Goal: Information Seeking & Learning: Learn about a topic

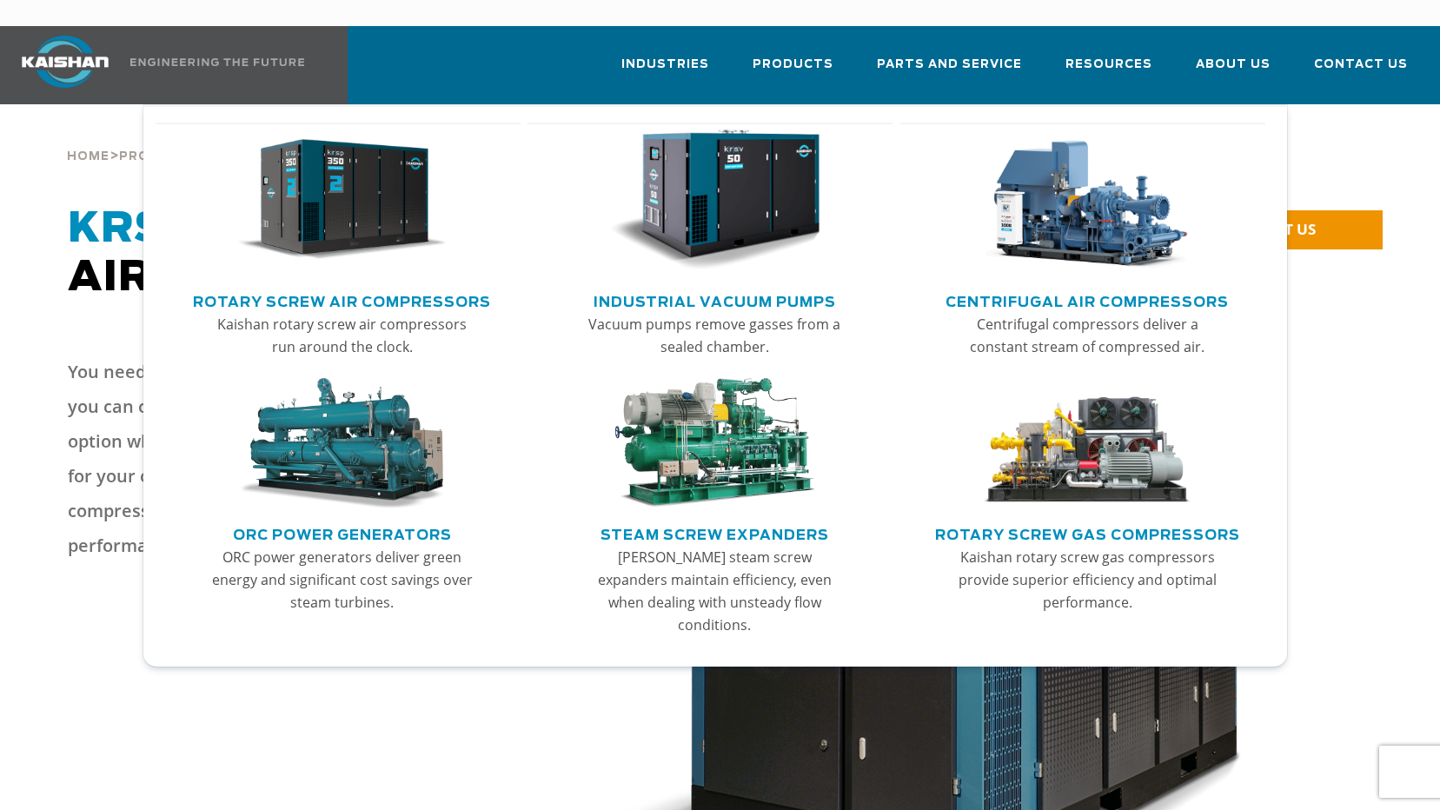
click at [351, 287] on link "Rotary Screw Air Compressors" at bounding box center [342, 300] width 298 height 26
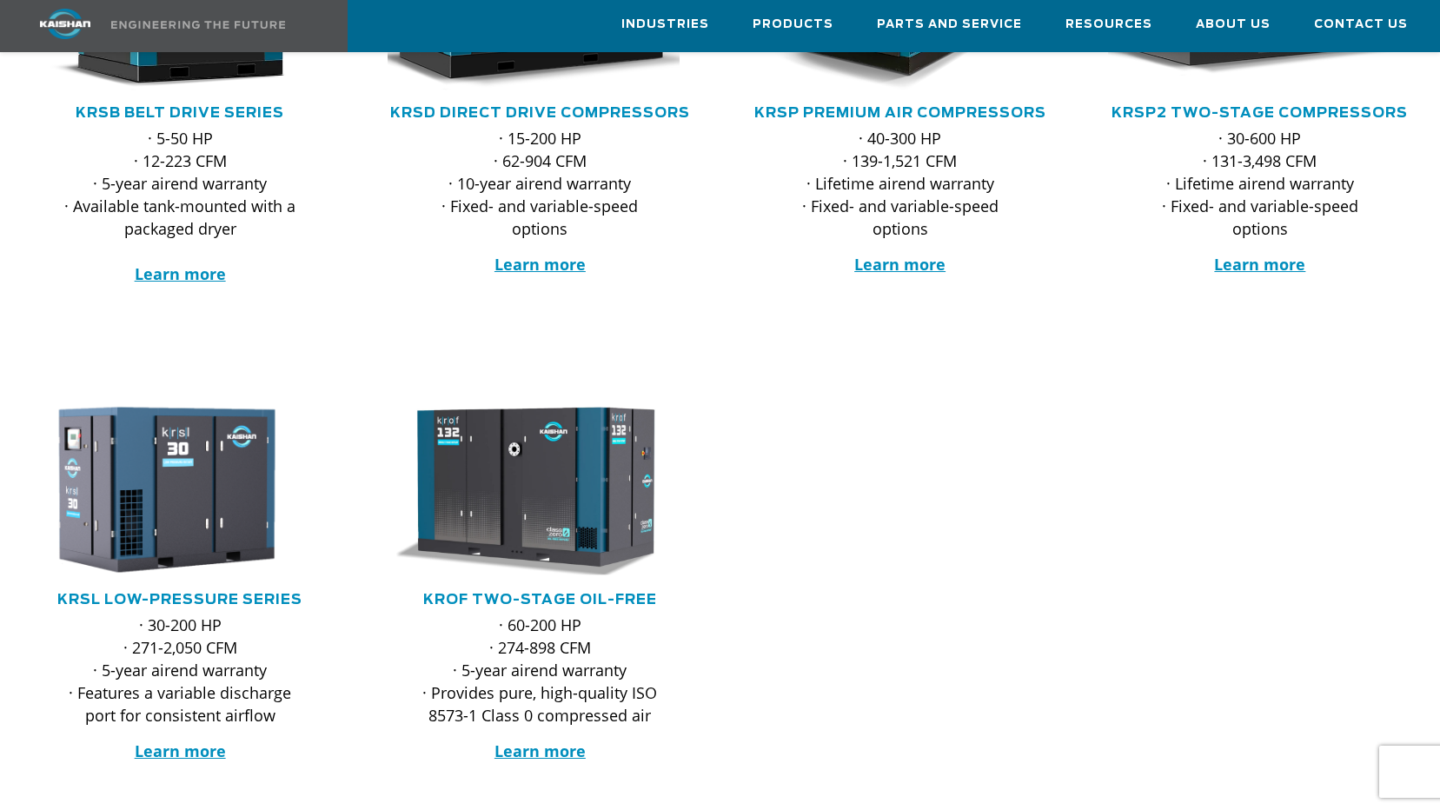
scroll to position [435, 0]
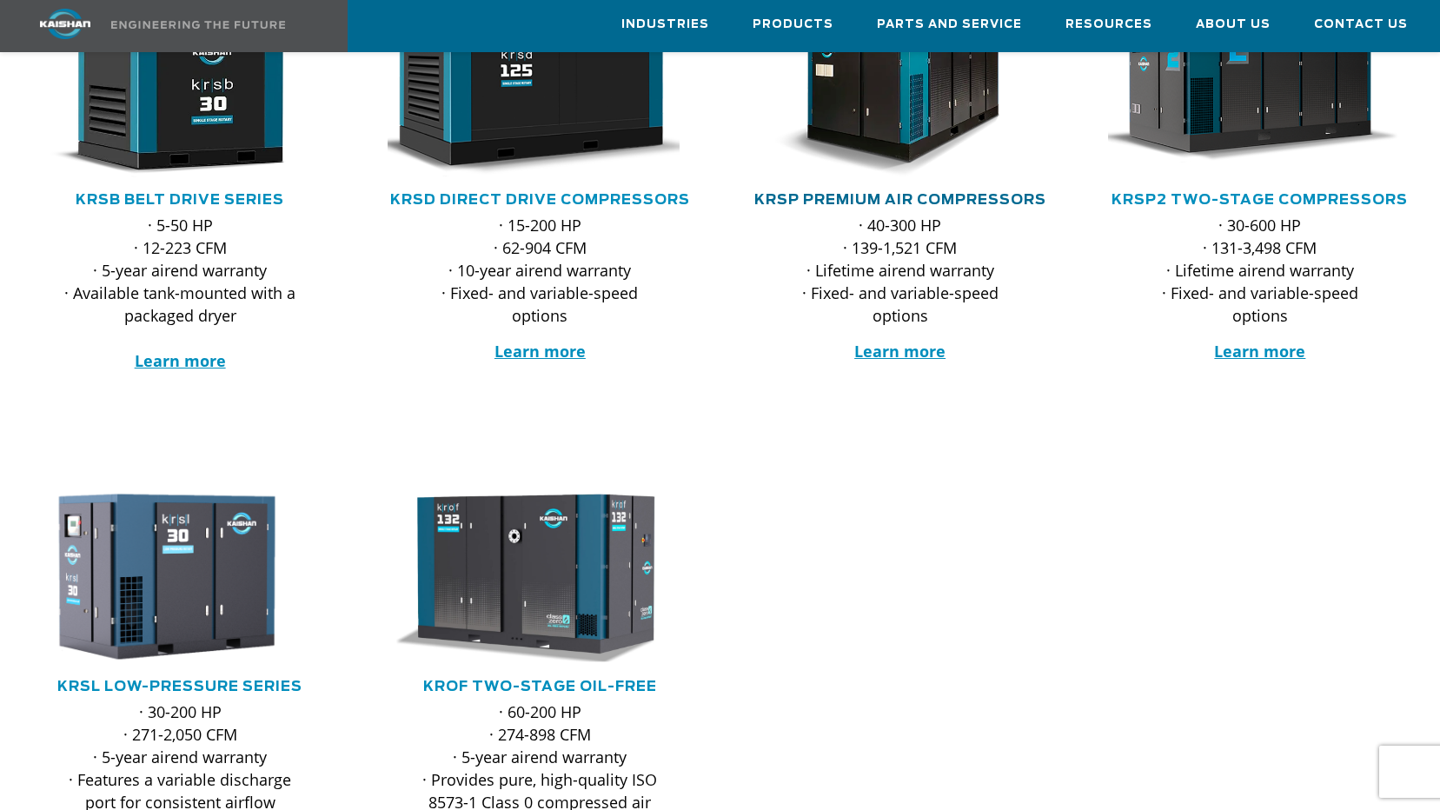
click at [885, 193] on link "KRSP Premium Air Compressors" at bounding box center [900, 200] width 292 height 14
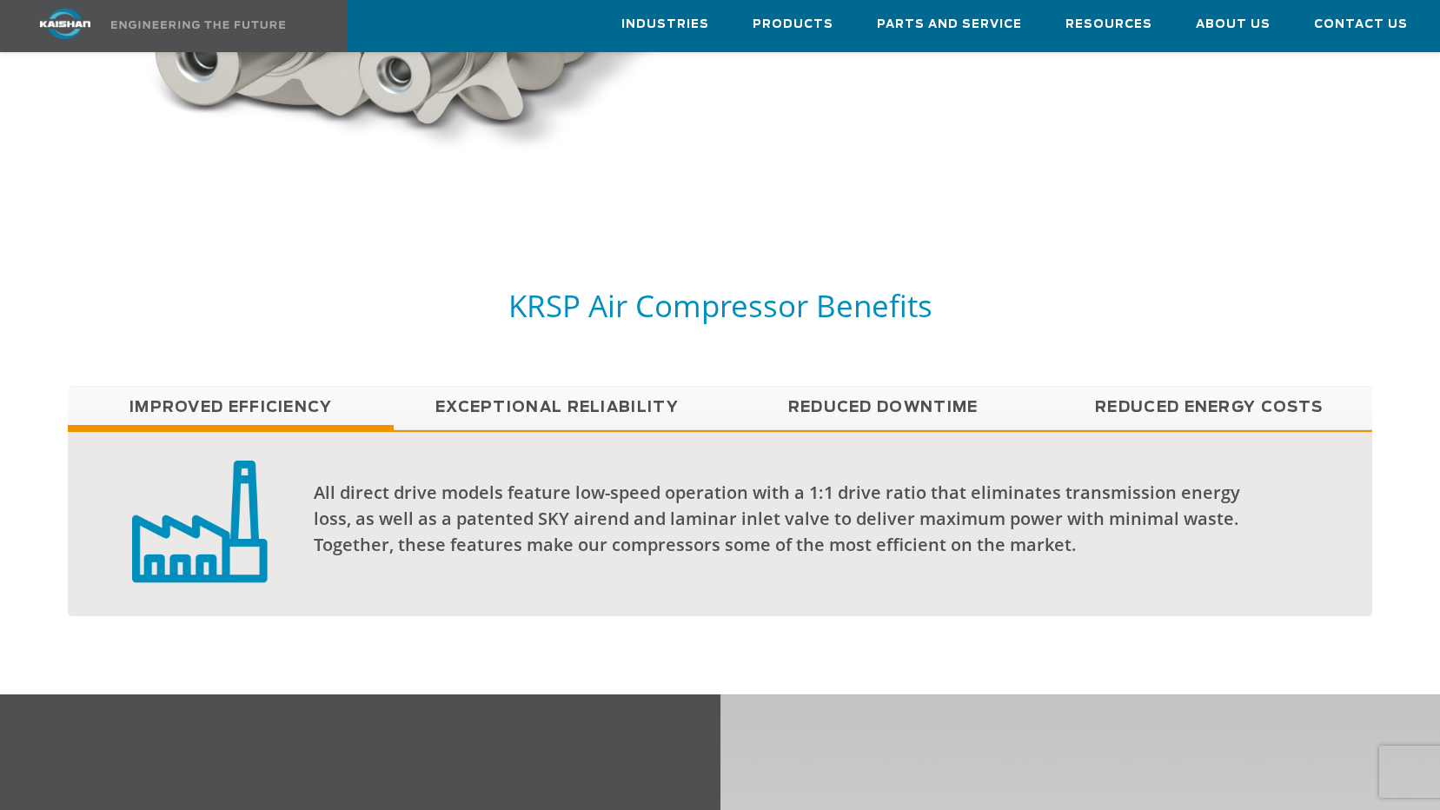
scroll to position [1304, 0]
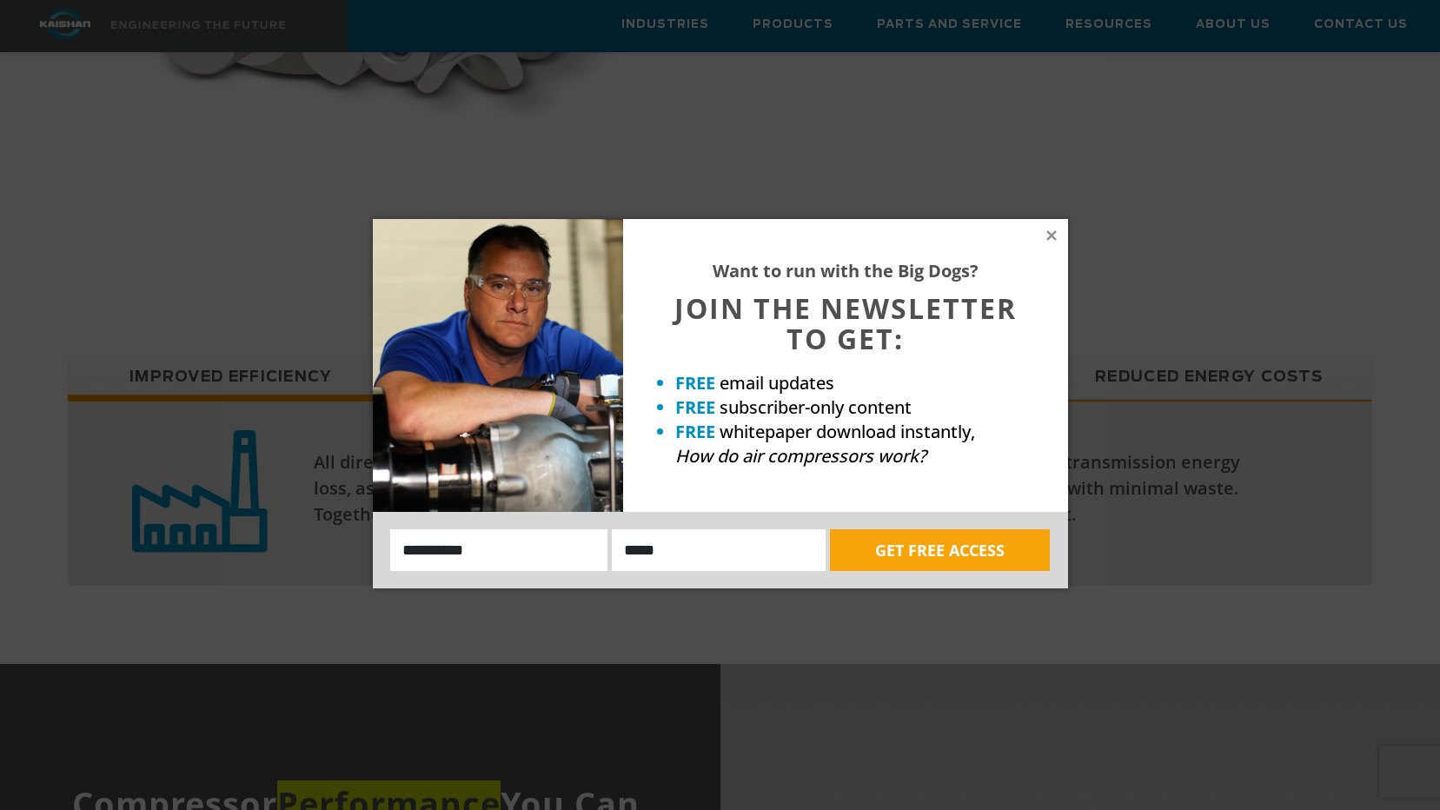
click at [1060, 238] on div "Want to run with the Big Dogs? JOIN THE NEWSLETTER TO GET: FREE email updates F…" at bounding box center [845, 365] width 445 height 293
click at [1051, 234] on icon at bounding box center [1051, 235] width 10 height 10
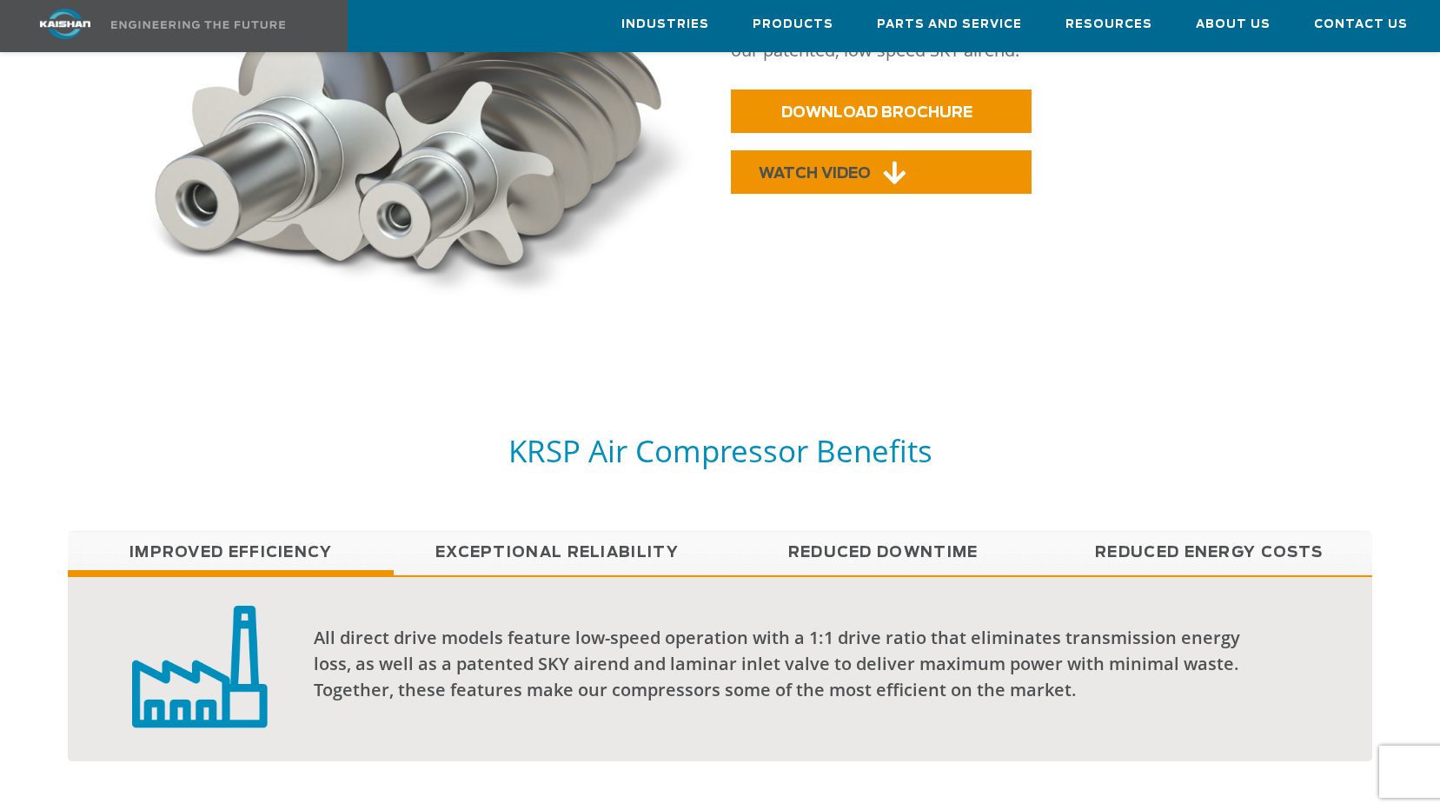
scroll to position [1130, 0]
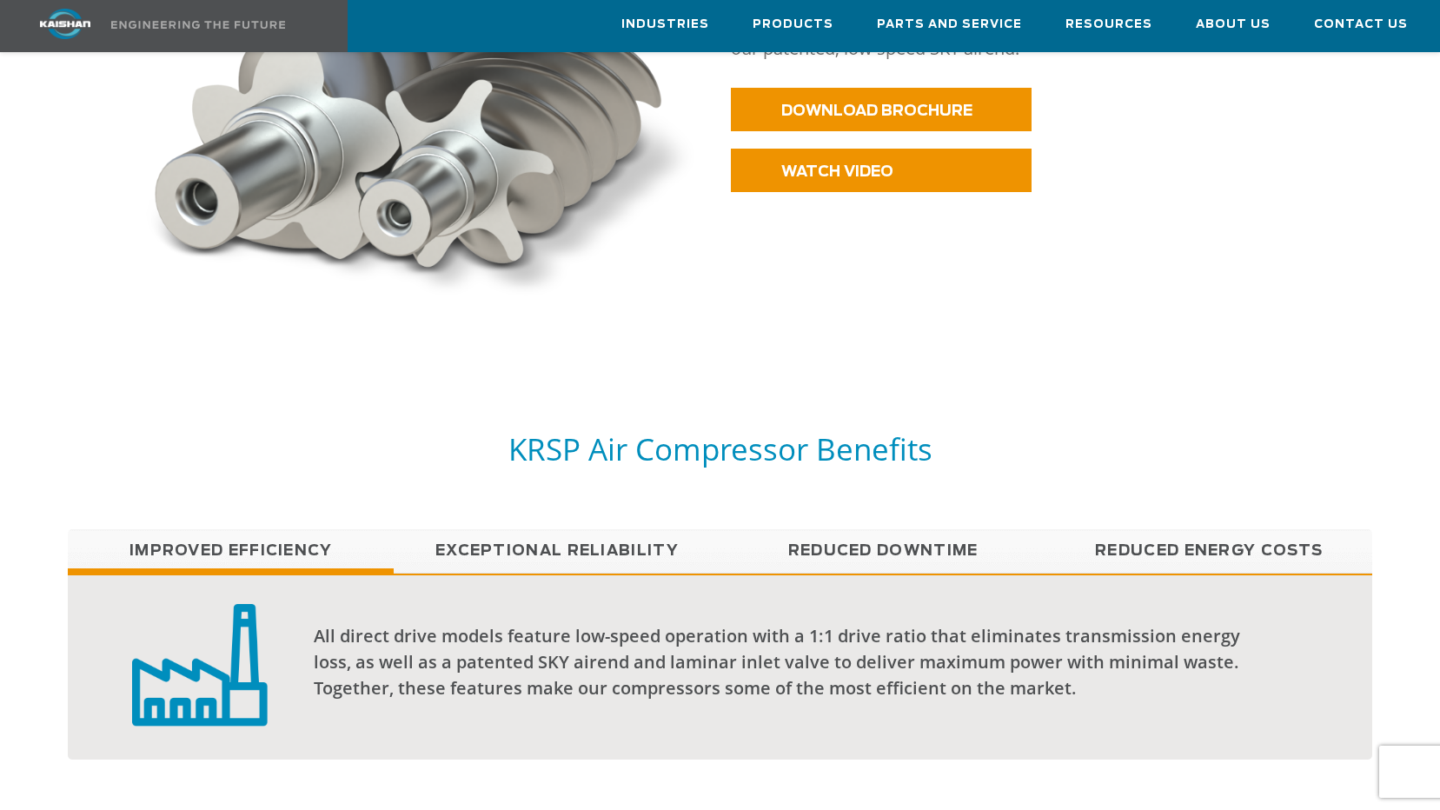
click at [1244, 529] on link "Reduced Energy Costs" at bounding box center [1209, 550] width 326 height 43
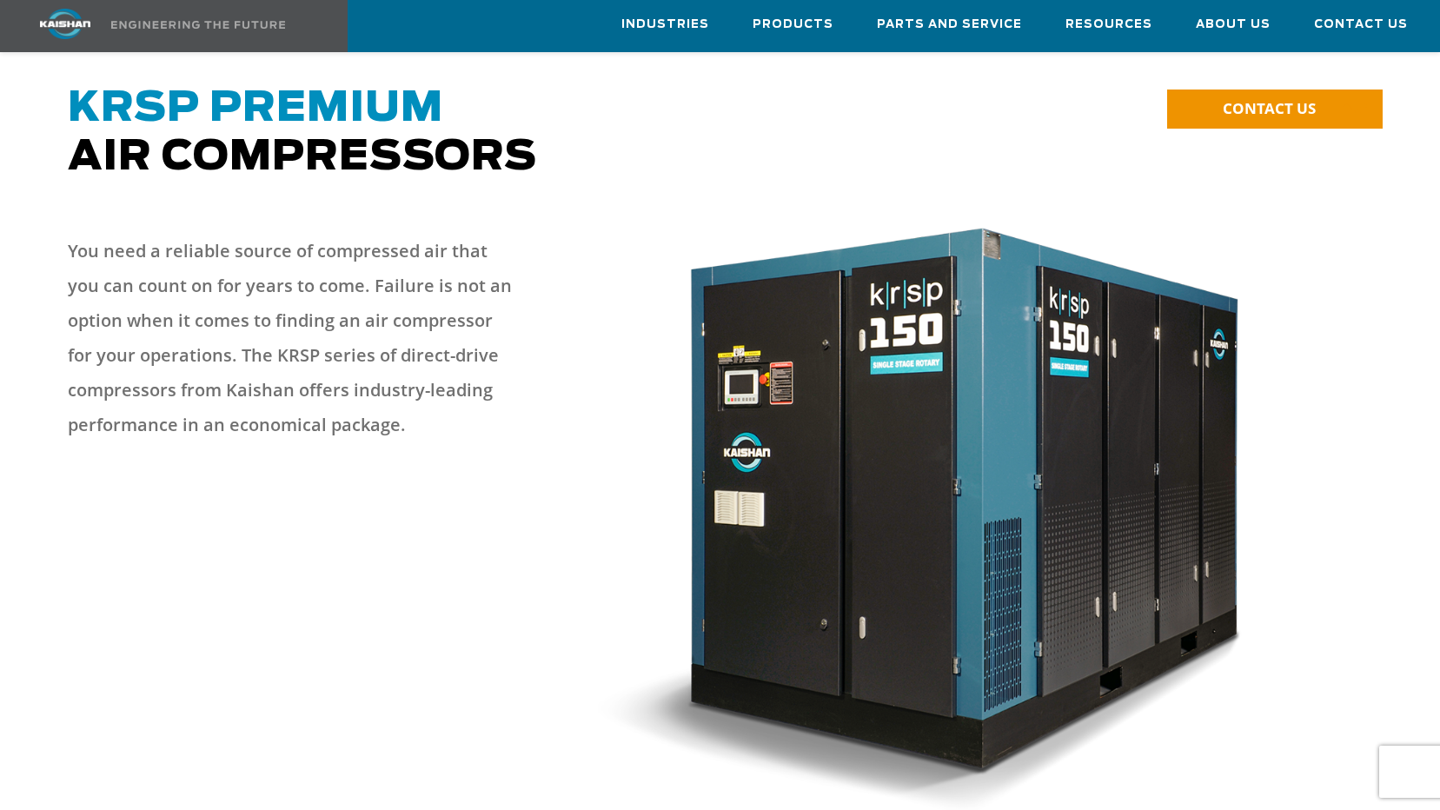
scroll to position [0, 0]
